Goal: Information Seeking & Learning: Understand process/instructions

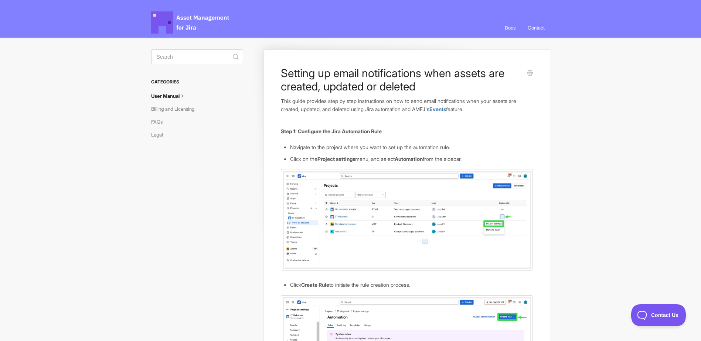
click at [350, 240] on img at bounding box center [407, 220] width 252 height 102
click at [345, 222] on img at bounding box center [407, 220] width 252 height 102
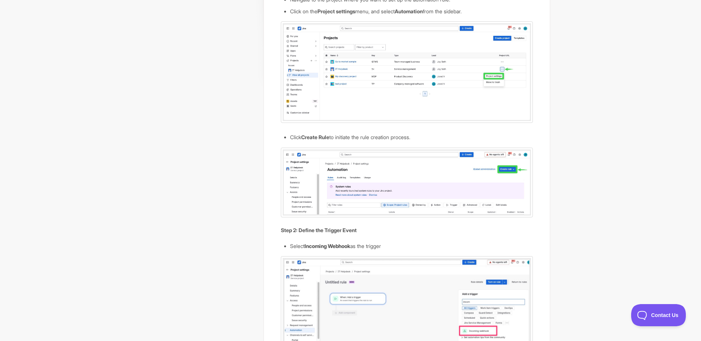
scroll to position [259, 0]
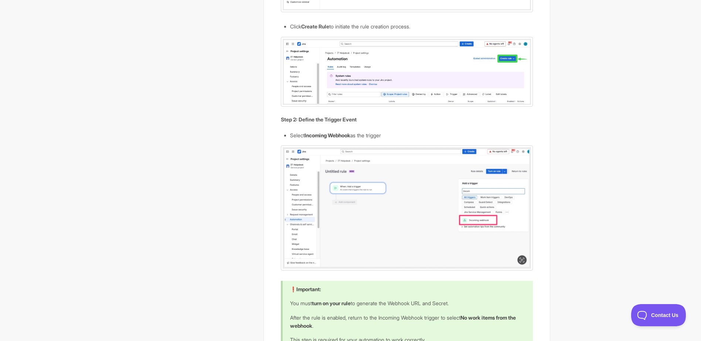
click at [398, 234] on img at bounding box center [407, 208] width 252 height 125
click at [398, 233] on img at bounding box center [407, 208] width 252 height 125
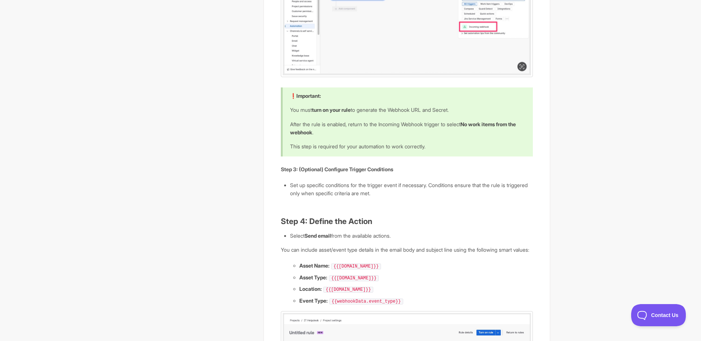
scroll to position [517, 0]
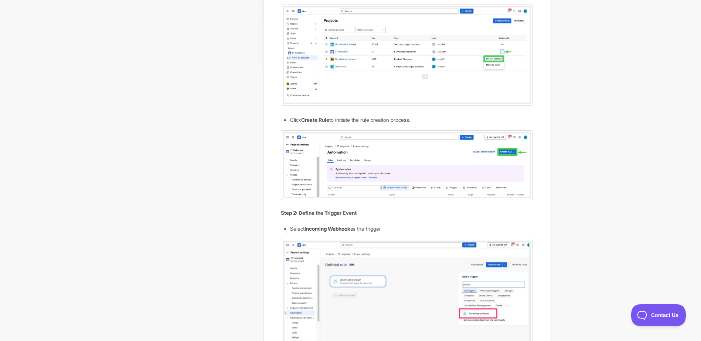
scroll to position [37, 0]
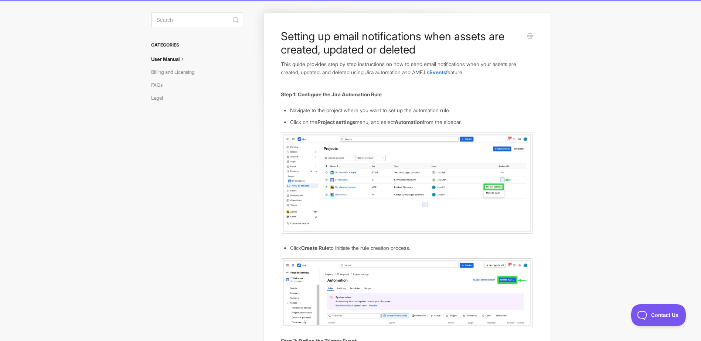
click at [289, 175] on img at bounding box center [407, 183] width 252 height 102
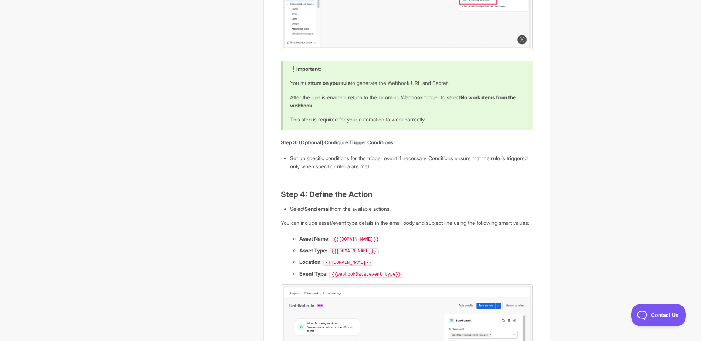
scroll to position [480, 0]
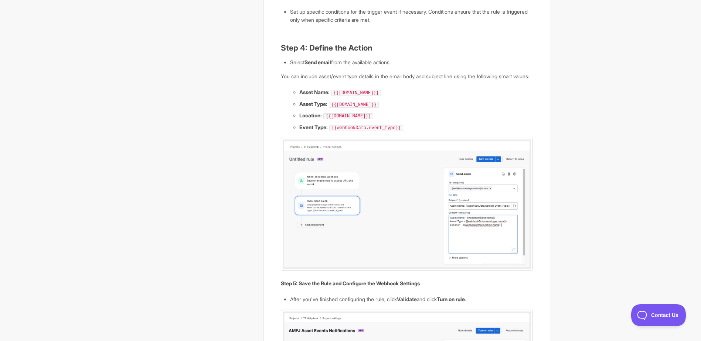
scroll to position [628, 0]
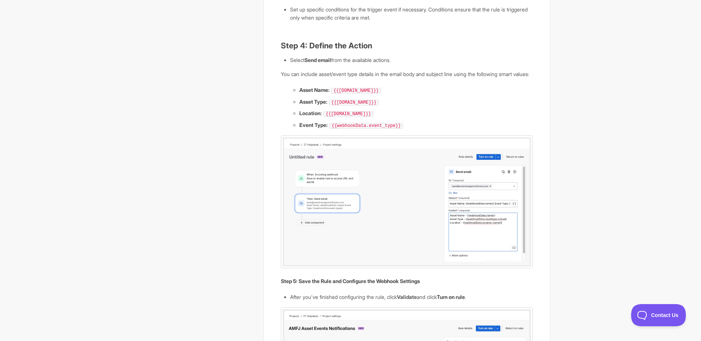
click at [630, 88] on body "Asset Management for Jira Docs Toggle Navigation Docs Contact Contact Setting u…" at bounding box center [350, 240] width 701 height 1736
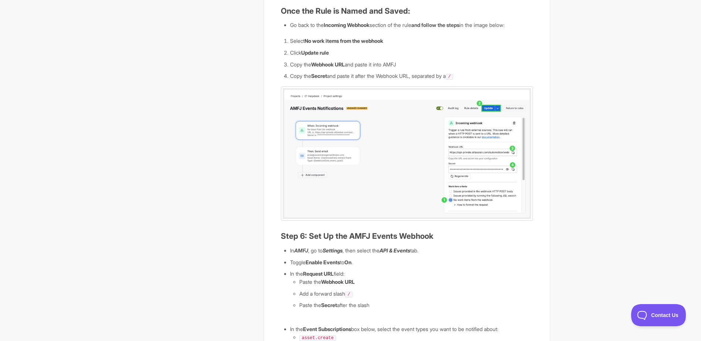
scroll to position [1071, 0]
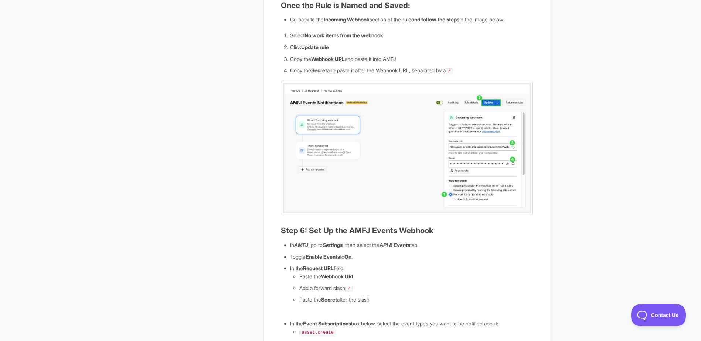
click at [375, 116] on img at bounding box center [407, 148] width 252 height 134
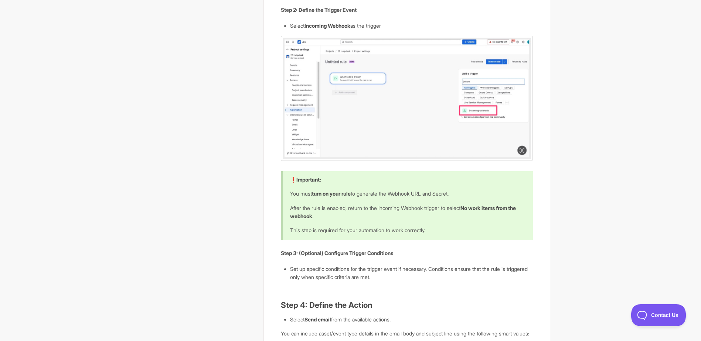
scroll to position [369, 0]
drag, startPoint x: 300, startPoint y: 188, endPoint x: 426, endPoint y: 193, distance: 125.7
click at [426, 193] on div "❗ Important: You must turn on your rule to generate the Webhook URL and Secret.…" at bounding box center [407, 204] width 252 height 69
drag, startPoint x: 426, startPoint y: 193, endPoint x: 374, endPoint y: 220, distance: 58.7
click at [374, 220] on div "❗ Important: You must turn on your rule to generate the Webhook URL and Secret.…" at bounding box center [407, 204] width 252 height 69
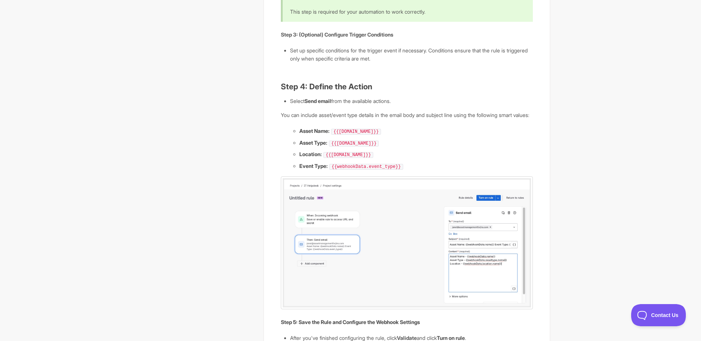
scroll to position [591, 0]
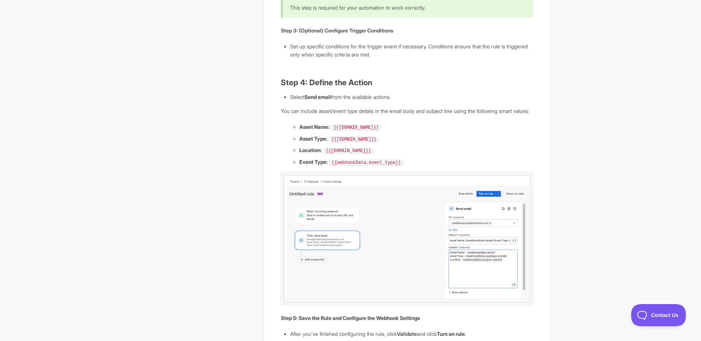
click at [606, 45] on body "Asset Management for Jira Docs Toggle Navigation Docs Contact Contact Setting u…" at bounding box center [350, 277] width 701 height 1736
click at [624, 86] on body "Asset Management for Jira Docs Toggle Navigation Docs Contact Contact Setting u…" at bounding box center [350, 277] width 701 height 1736
